Goal: Task Accomplishment & Management: Manage account settings

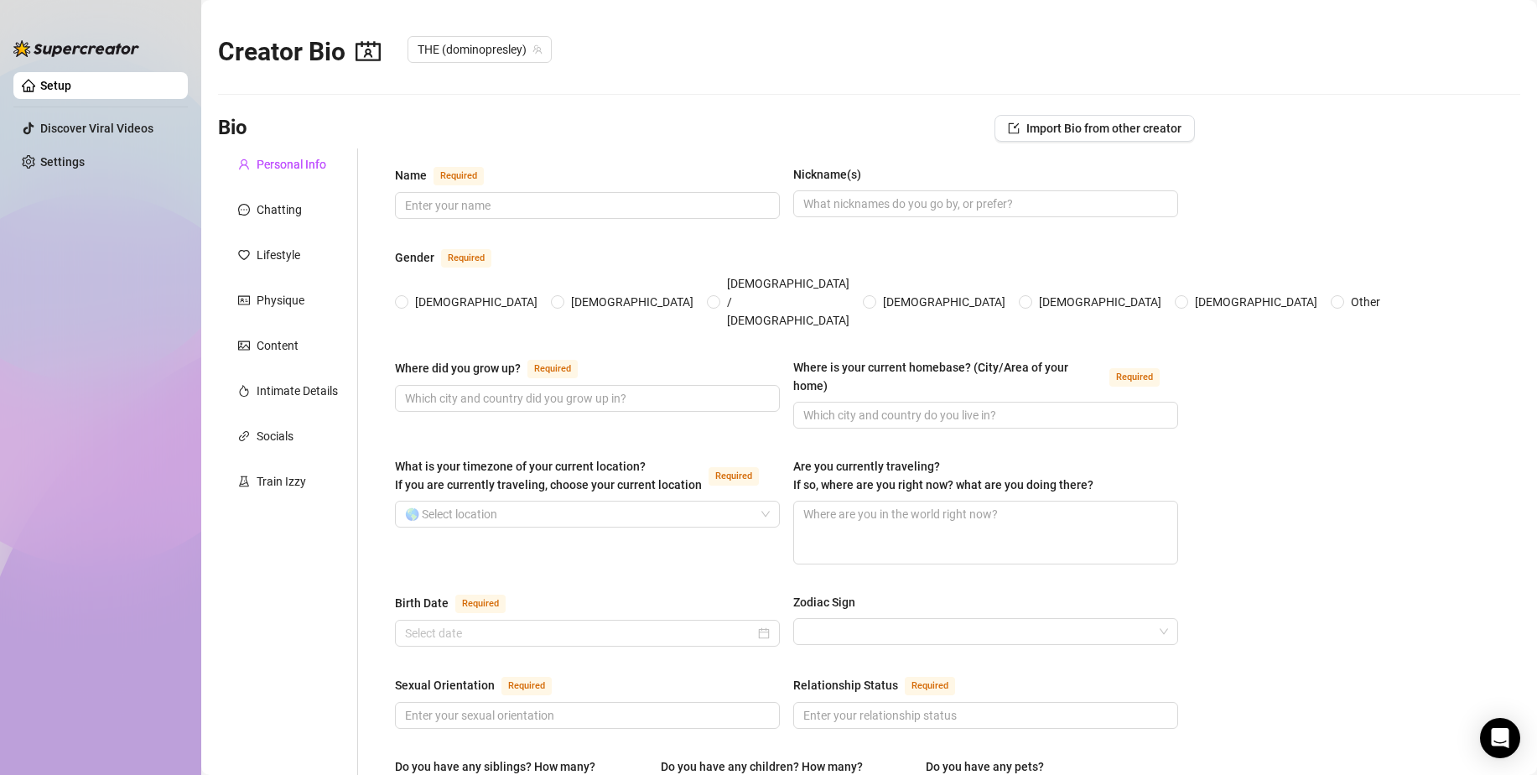
click at [178, 207] on ul "Setup Discover Viral Videos Settings" at bounding box center [100, 409] width 174 height 688
click at [685, 707] on div "Sexual Orientation Required Relationship Status Required" at bounding box center [786, 709] width 783 height 69
click at [324, 387] on div "Intimate Details" at bounding box center [297, 390] width 81 height 18
click at [319, 430] on div "Socials" at bounding box center [288, 436] width 140 height 32
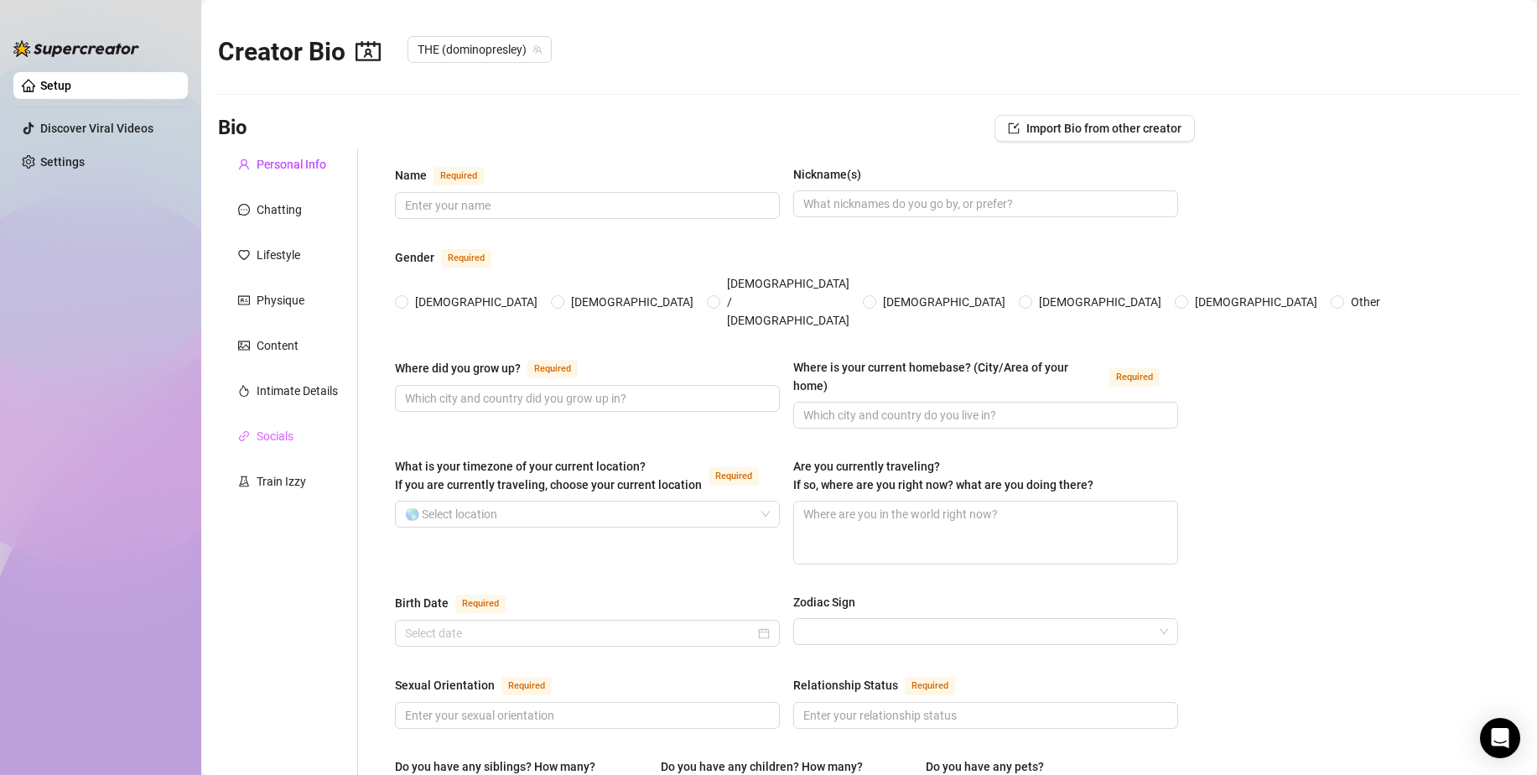
click at [319, 430] on div "Socials" at bounding box center [288, 436] width 140 height 32
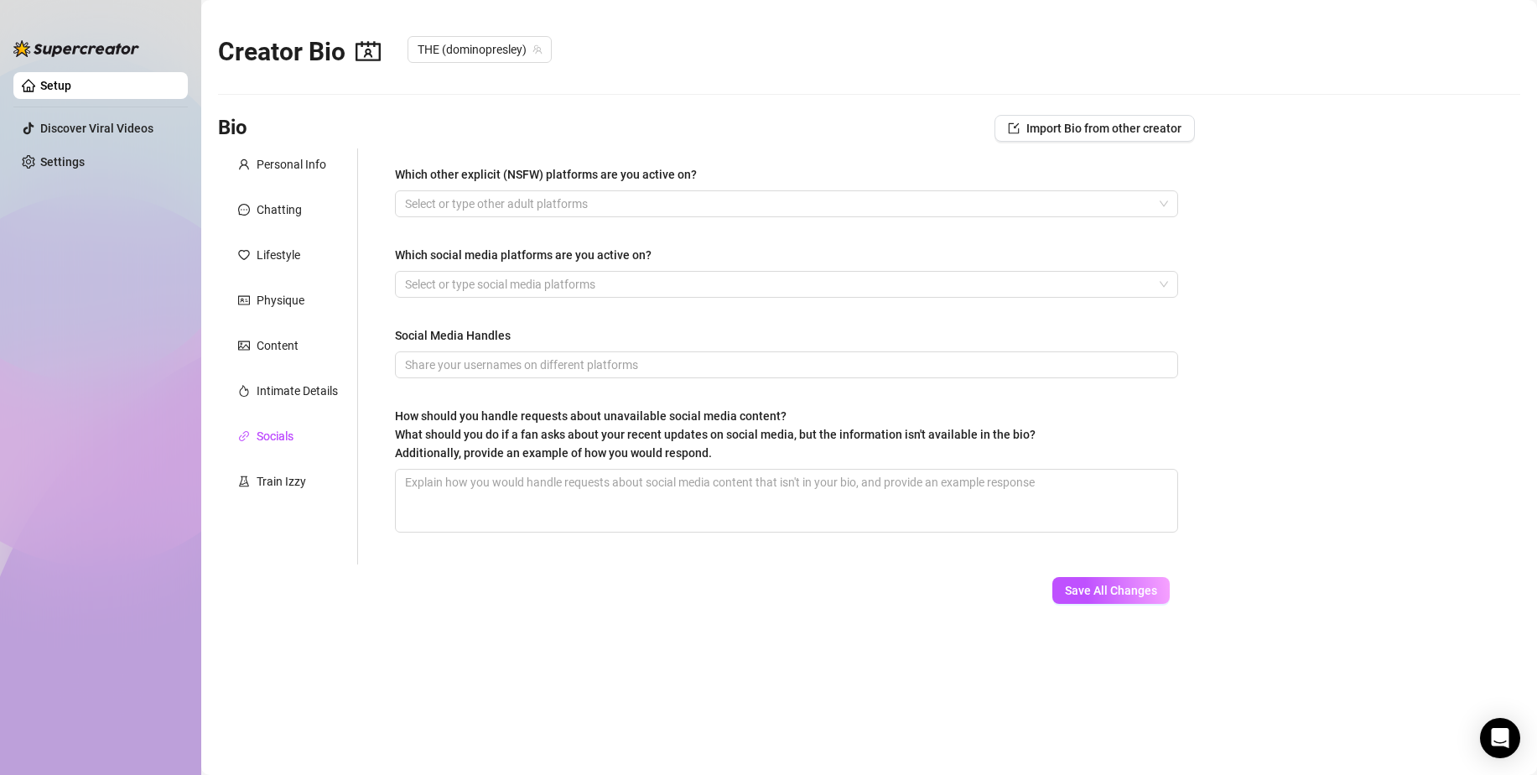
click at [175, 217] on ul "Setup Discover Viral Videos Settings" at bounding box center [100, 409] width 174 height 688
click at [179, 210] on ul "Setup Discover Viral Videos Settings" at bounding box center [100, 409] width 174 height 688
click at [361, 386] on div "Which other explicit (NSFW) platforms are you active on? Select or type other a…" at bounding box center [776, 356] width 837 height 416
click at [605, 697] on main "Creator Bio THE (dominopresley) Bio Import Bio from other creator Personal Info…" at bounding box center [869, 387] width 1336 height 775
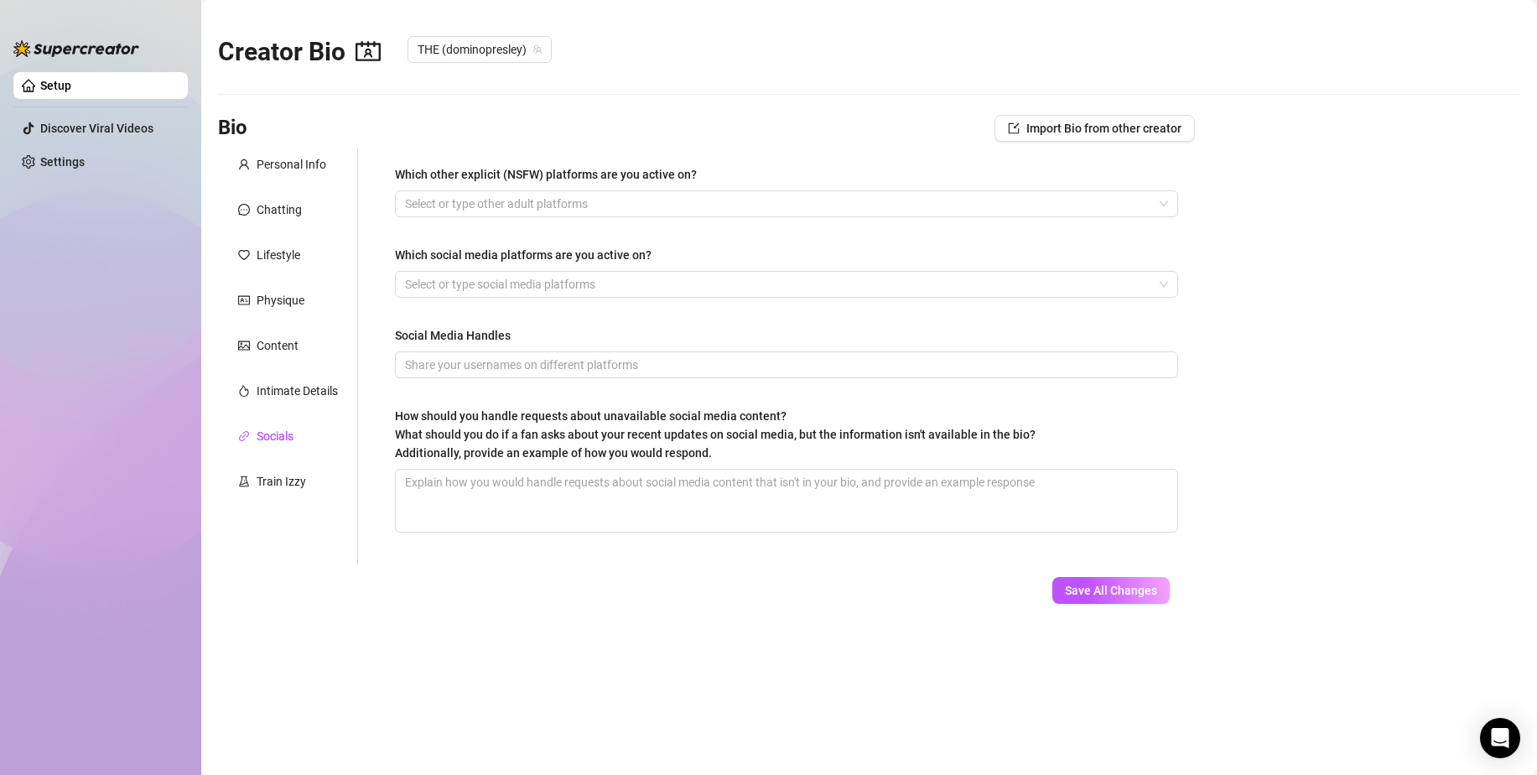
click at [184, 208] on ul "Setup Discover Viral Videos Settings" at bounding box center [100, 409] width 174 height 688
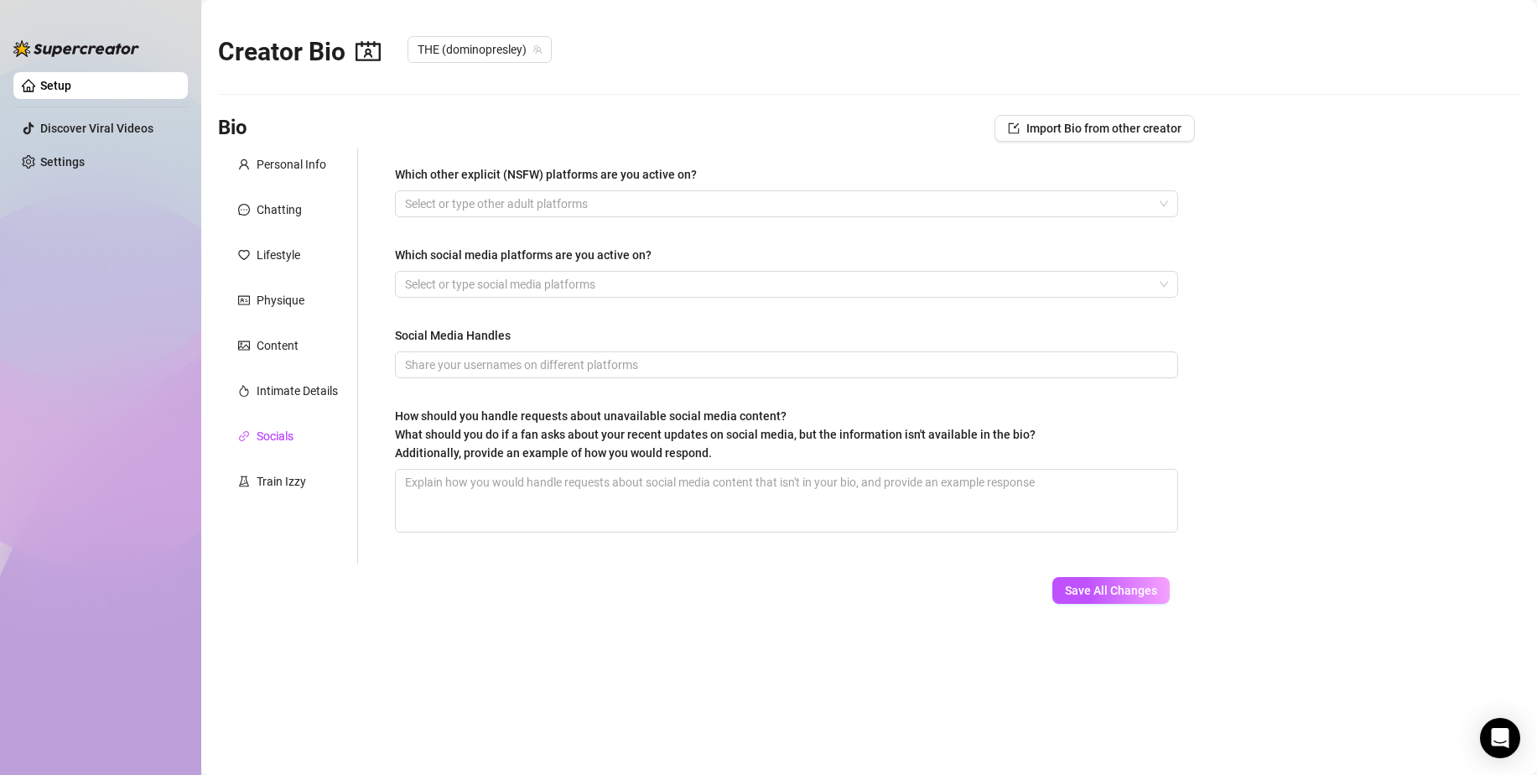
click at [184, 208] on ul "Setup Discover Viral Videos Settings" at bounding box center [100, 409] width 174 height 688
click at [56, 79] on link "Setup" at bounding box center [55, 85] width 31 height 13
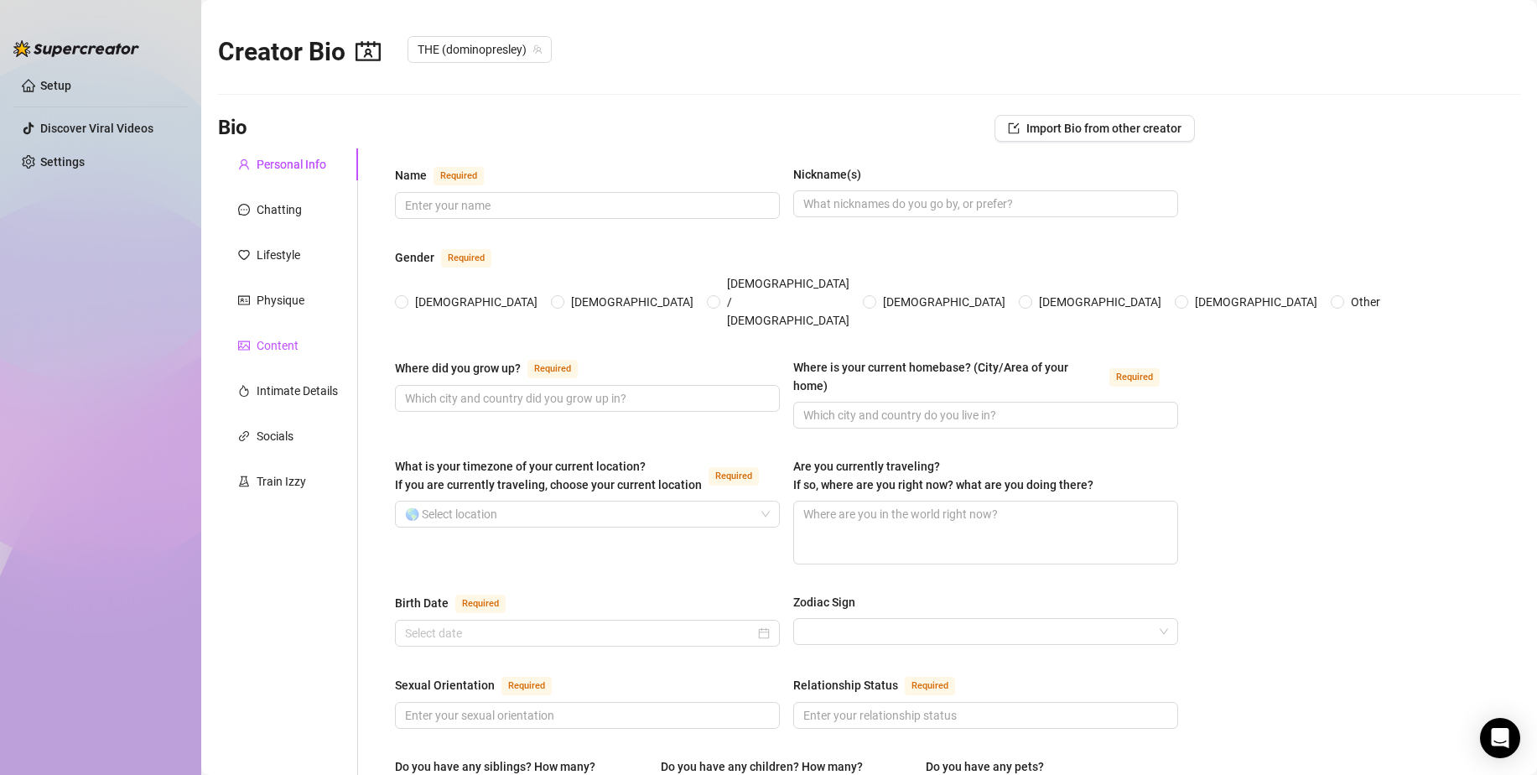
click at [273, 345] on div "Content" at bounding box center [278, 345] width 42 height 18
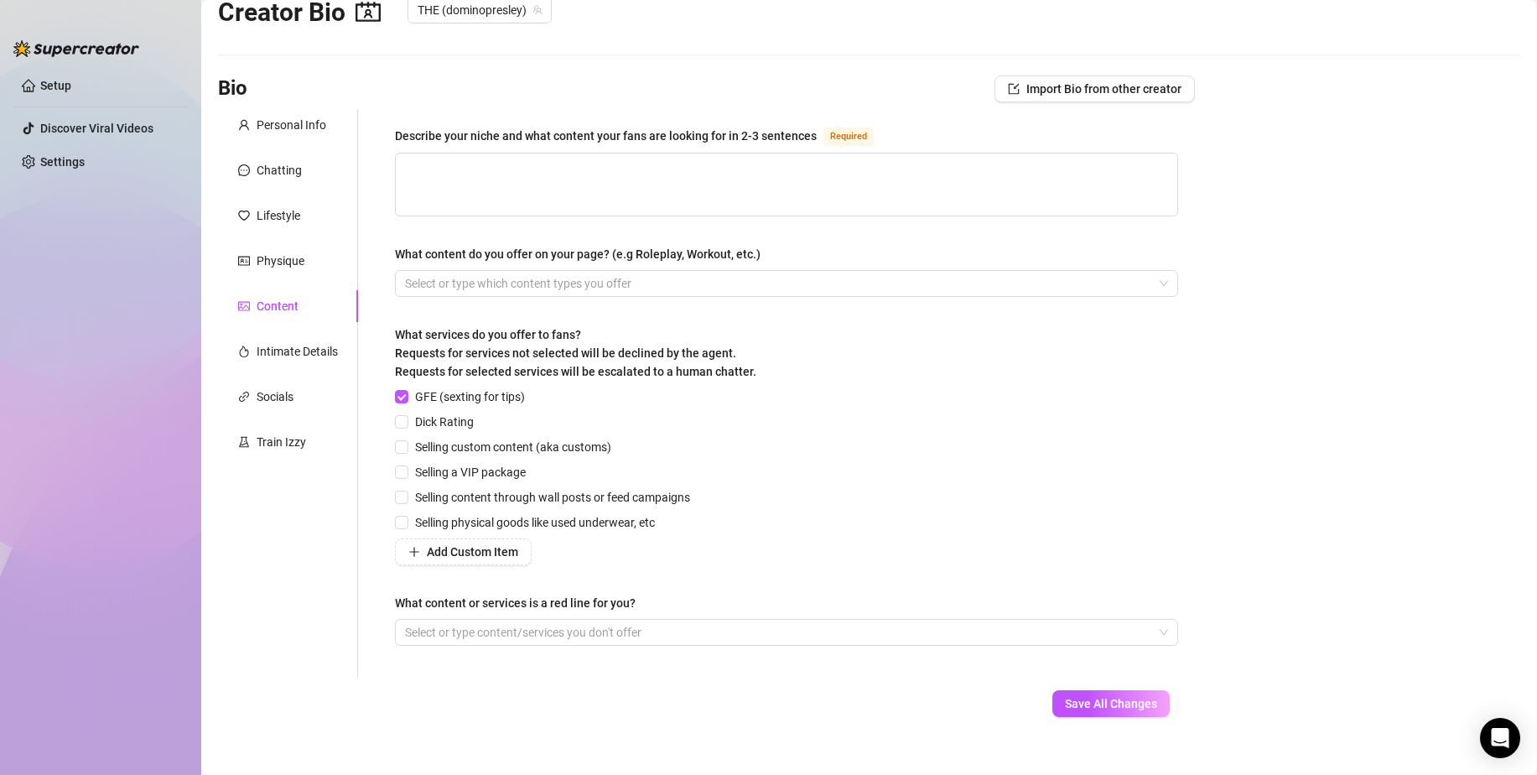
scroll to position [60, 0]
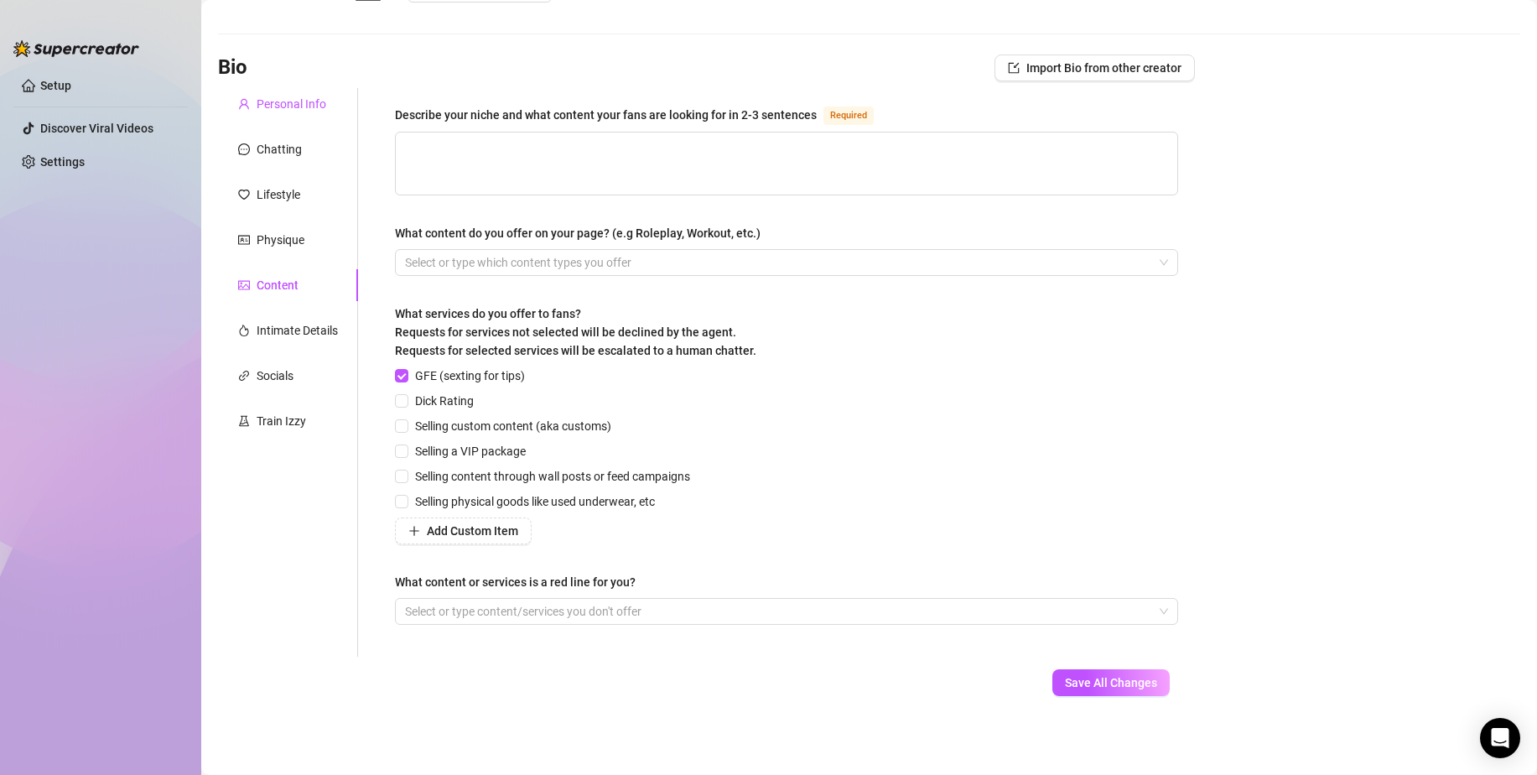
click at [281, 105] on div "Personal Info" at bounding box center [292, 104] width 70 height 18
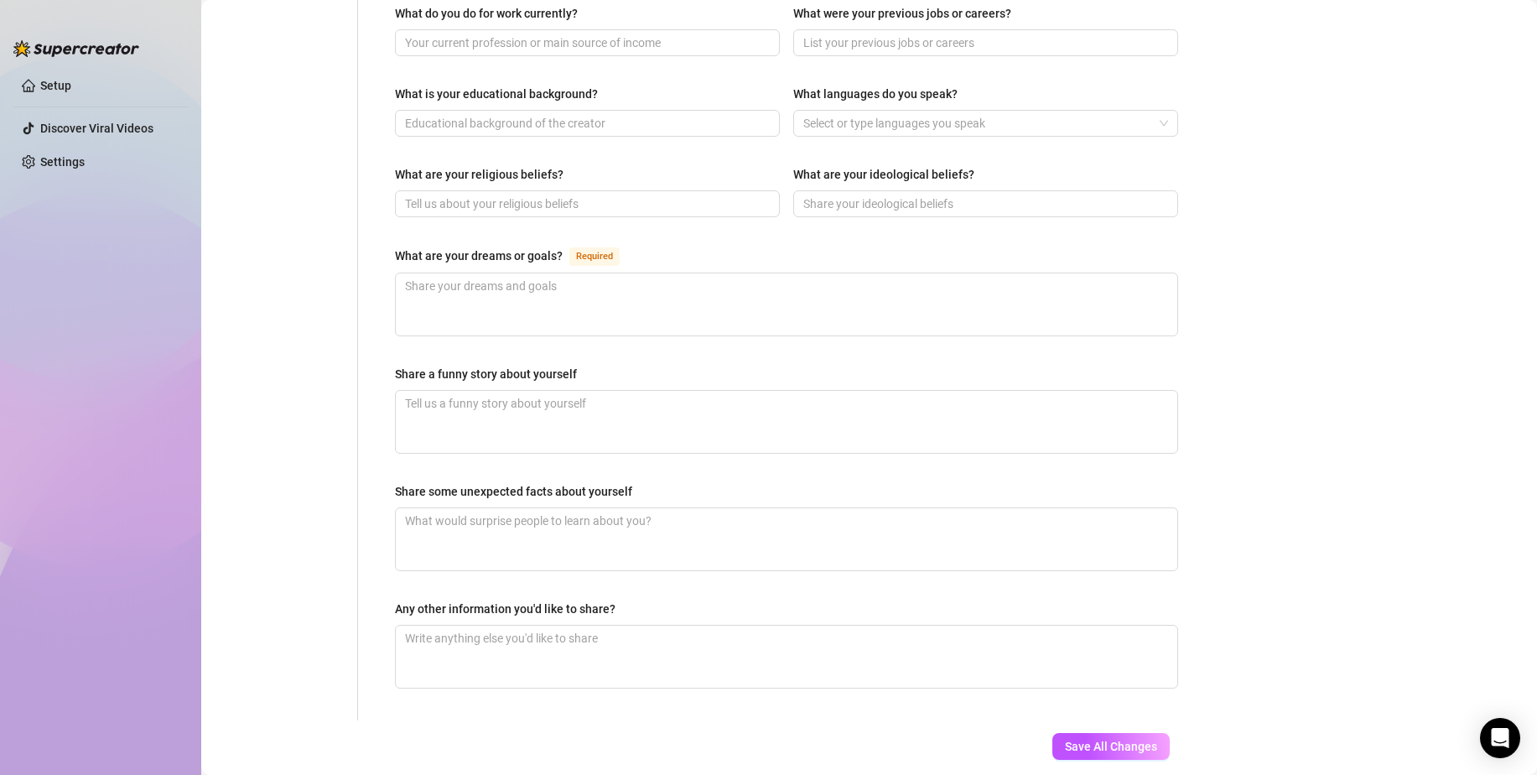
scroll to position [865, 0]
